Goal: Navigation & Orientation: Understand site structure

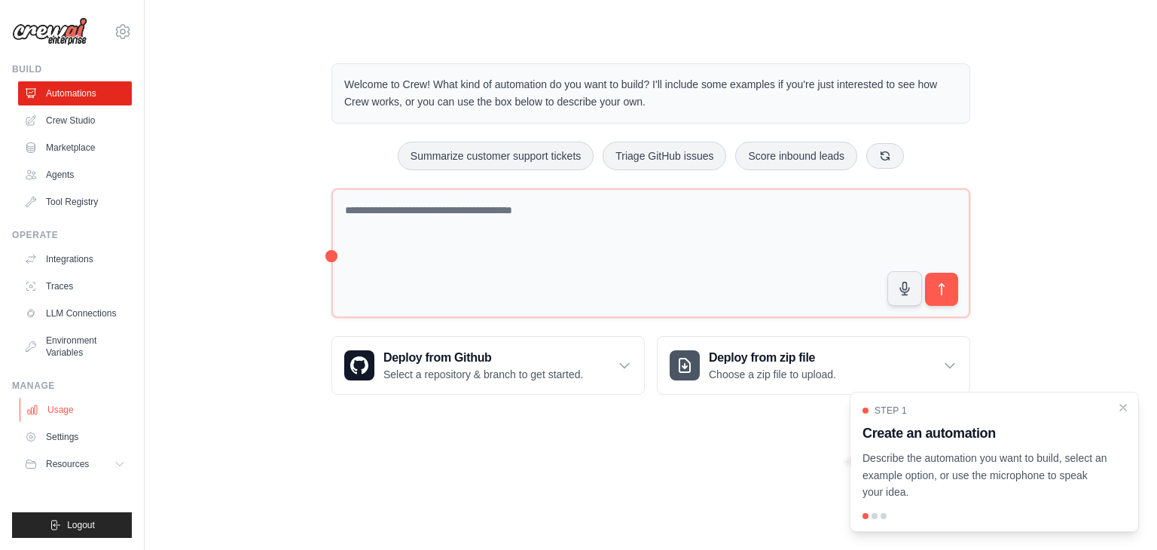
click at [72, 410] on link "Usage" at bounding box center [77, 410] width 114 height 24
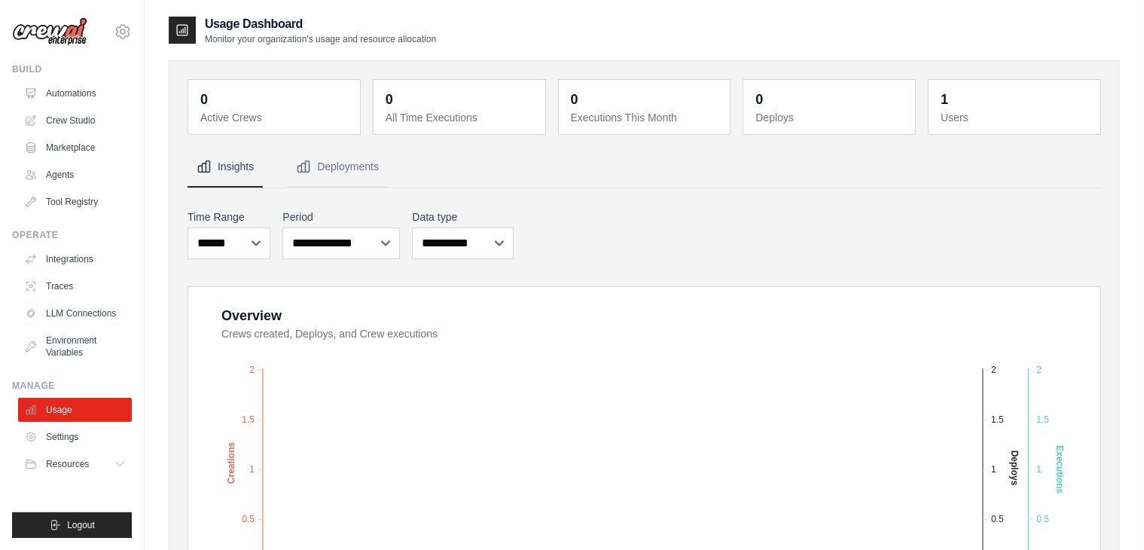
click at [73, 27] on img at bounding box center [49, 31] width 75 height 29
click at [121, 34] on icon at bounding box center [122, 31] width 5 height 5
click at [57, 185] on link "Agents" at bounding box center [77, 175] width 114 height 24
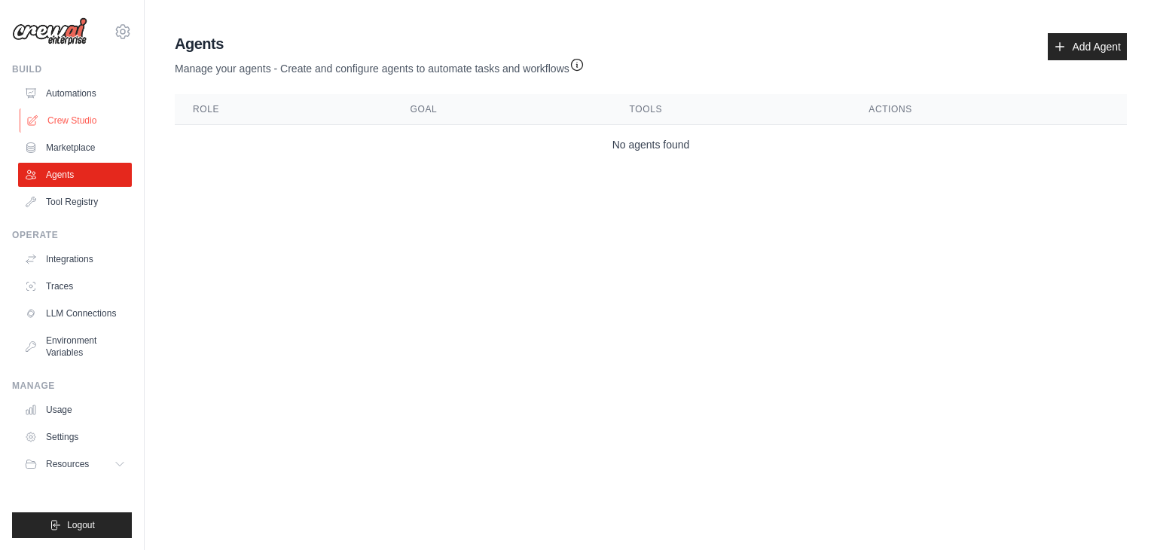
click at [86, 121] on link "Crew Studio" at bounding box center [77, 120] width 114 height 24
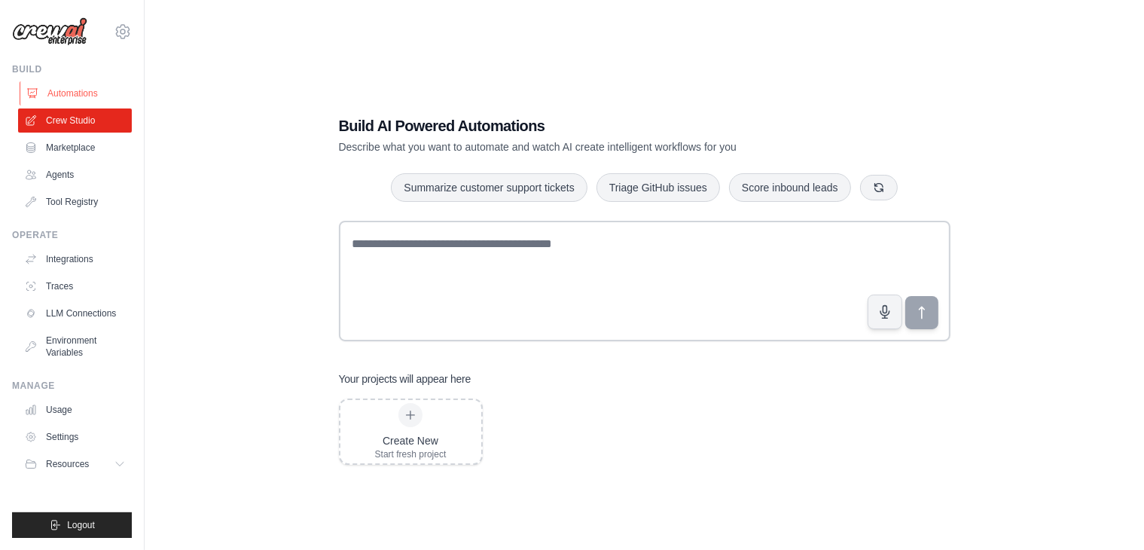
click at [68, 97] on link "Automations" at bounding box center [77, 93] width 114 height 24
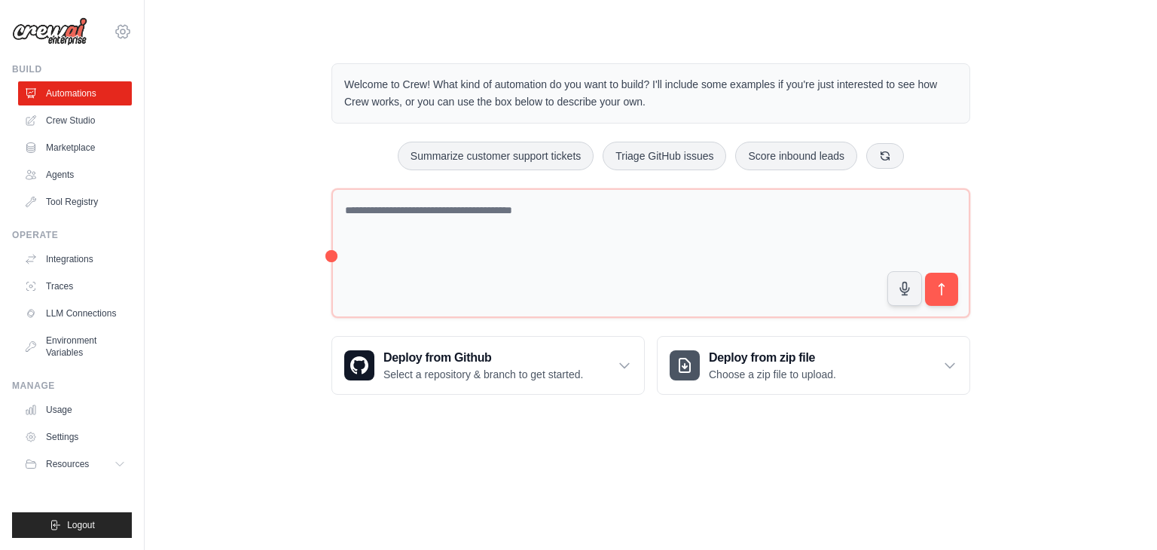
click at [118, 37] on icon at bounding box center [123, 31] width 14 height 13
click at [101, 107] on link "Settings" at bounding box center [122, 101] width 133 height 27
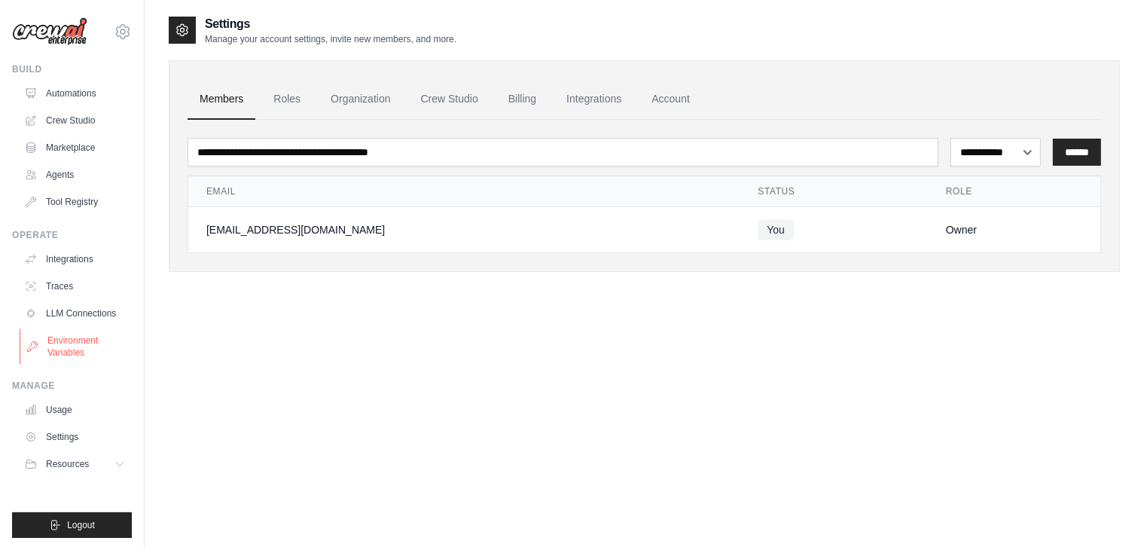
click at [78, 338] on link "Environment Variables" at bounding box center [77, 346] width 114 height 36
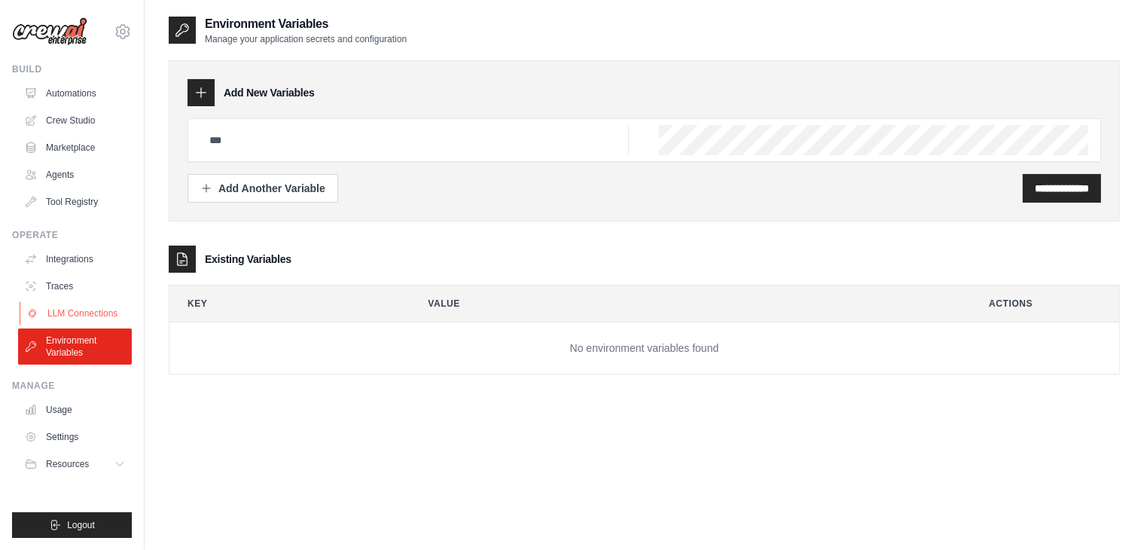
click at [87, 311] on link "LLM Connections" at bounding box center [77, 313] width 114 height 24
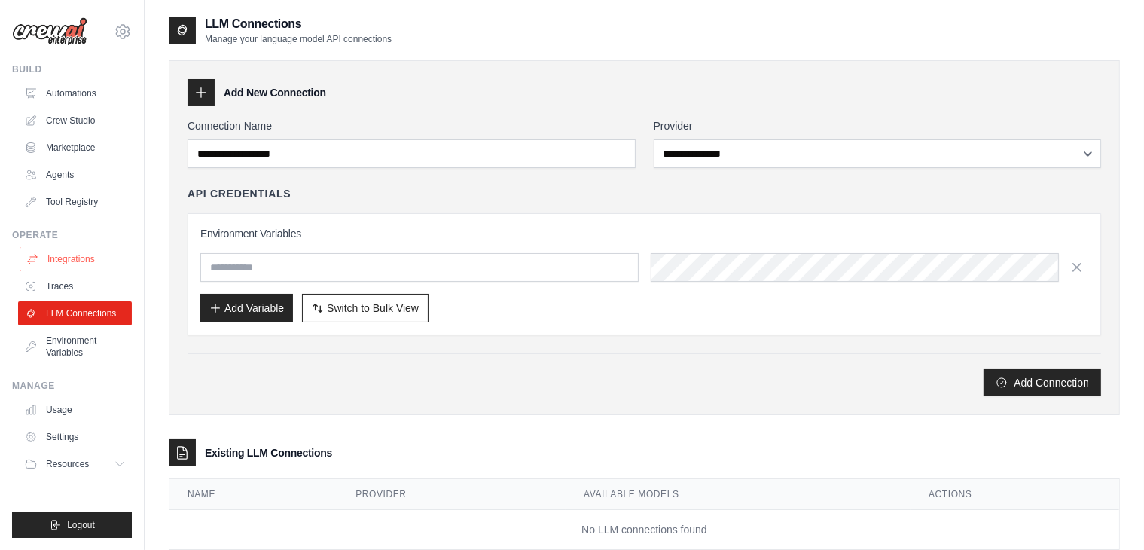
click at [82, 255] on link "Integrations" at bounding box center [77, 259] width 114 height 24
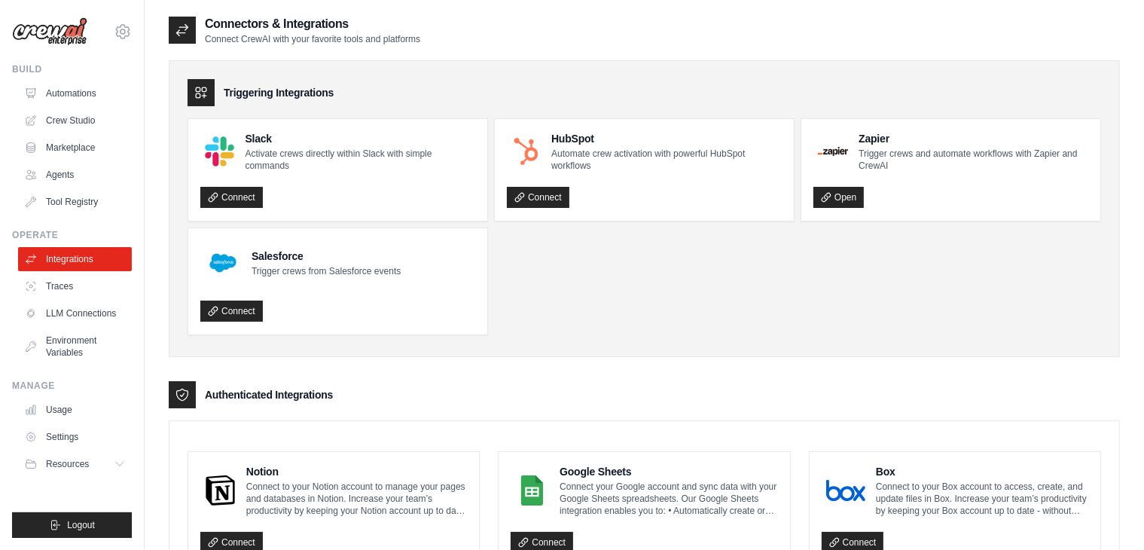
click at [182, 29] on icon at bounding box center [182, 30] width 15 height 15
click at [96, 463] on button "Resources" at bounding box center [77, 464] width 114 height 24
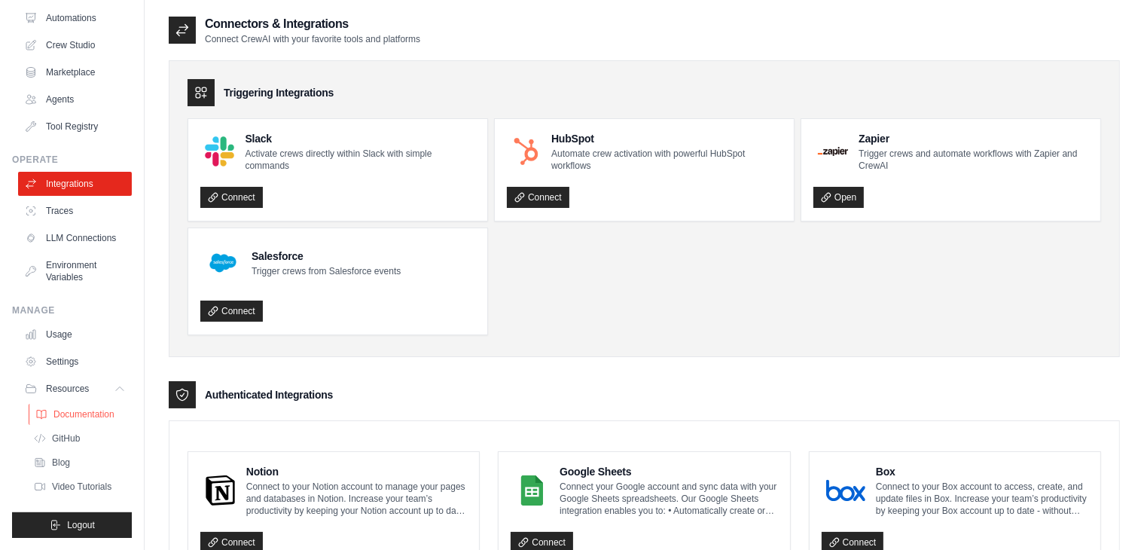
click at [82, 415] on span "Documentation" at bounding box center [83, 414] width 61 height 12
